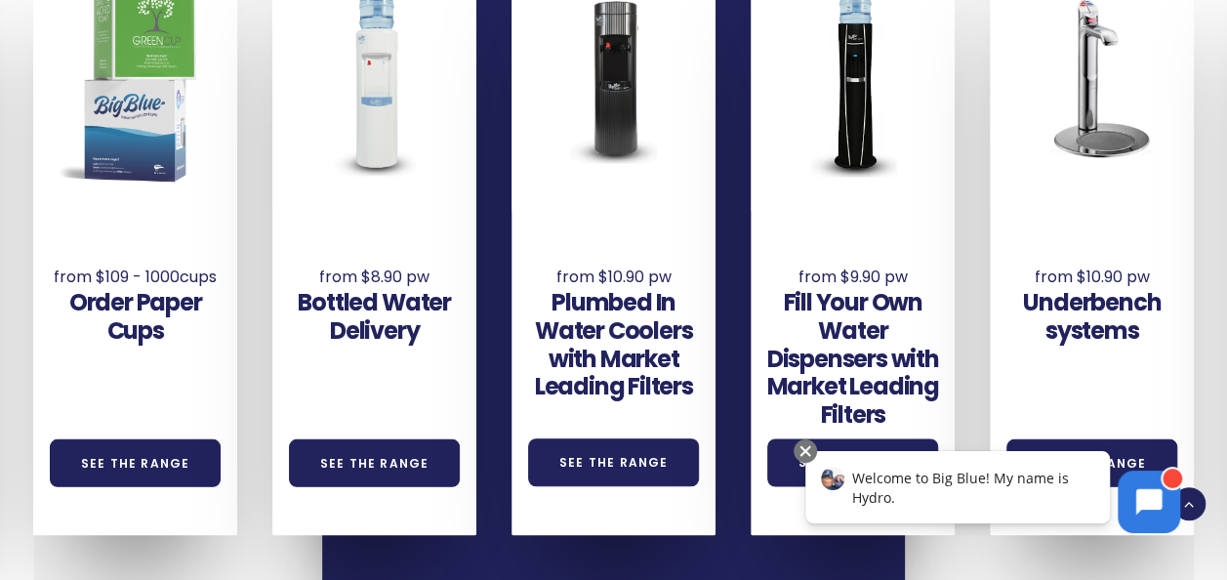
scroll to position [1269, 0]
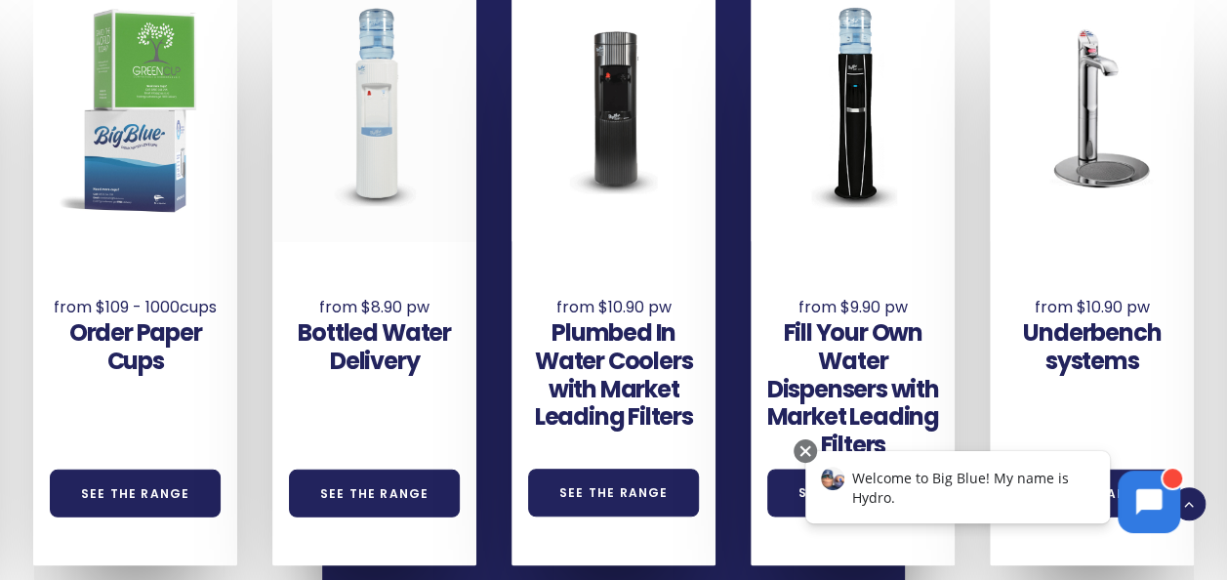
click at [384, 163] on div at bounding box center [374, 106] width 204 height 271
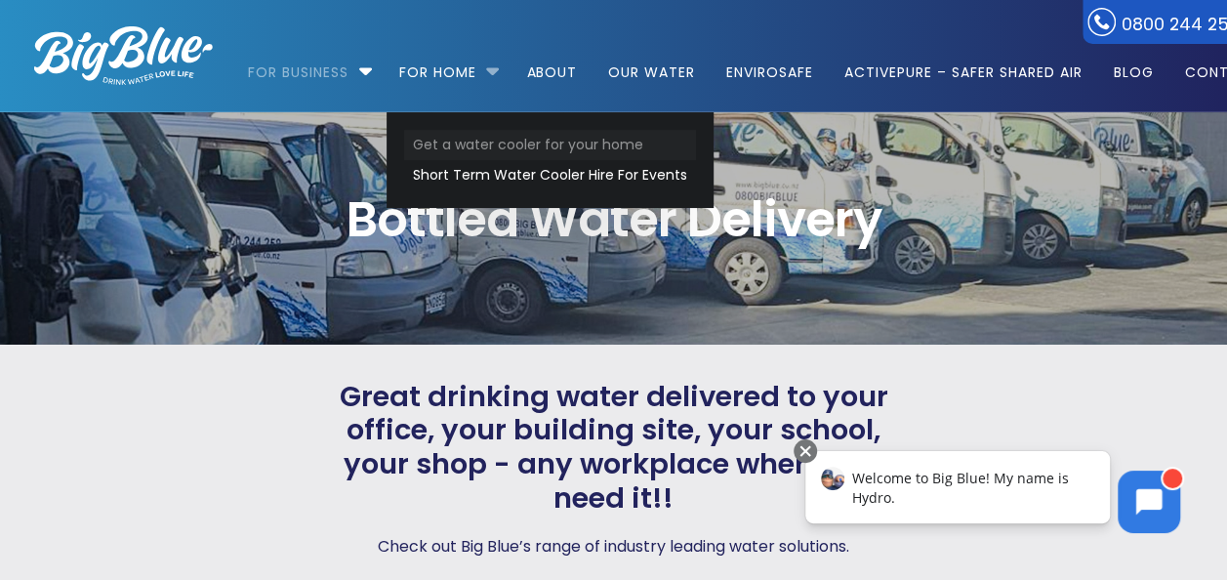
click at [480, 138] on link "Get a water cooler for your home" at bounding box center [550, 145] width 292 height 30
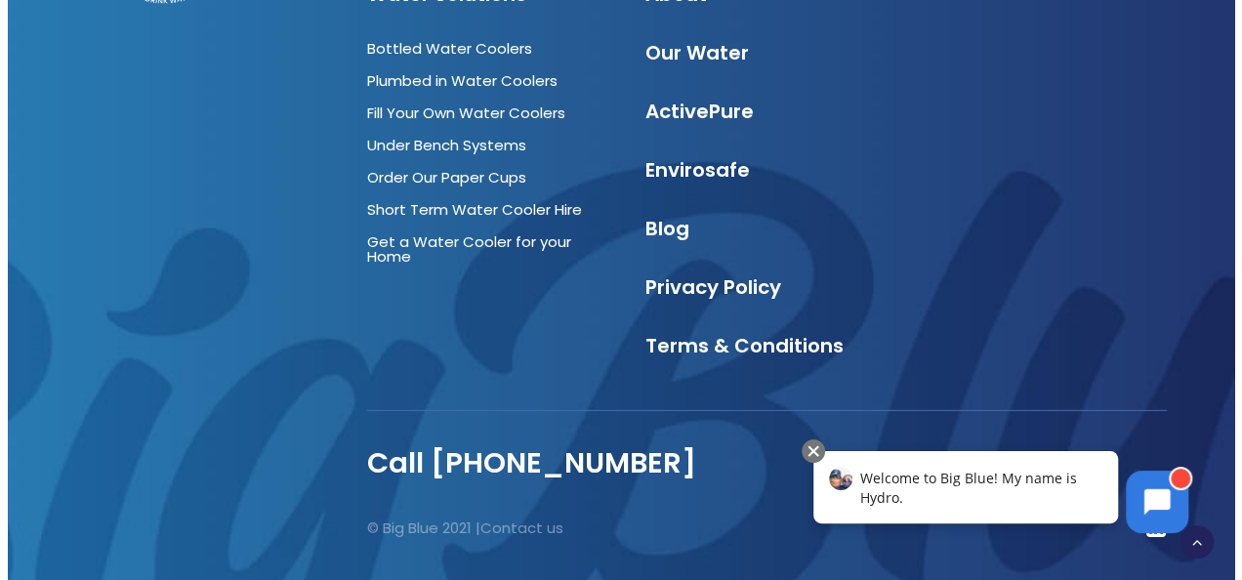
scroll to position [2808, 0]
